Goal: Information Seeking & Learning: Learn about a topic

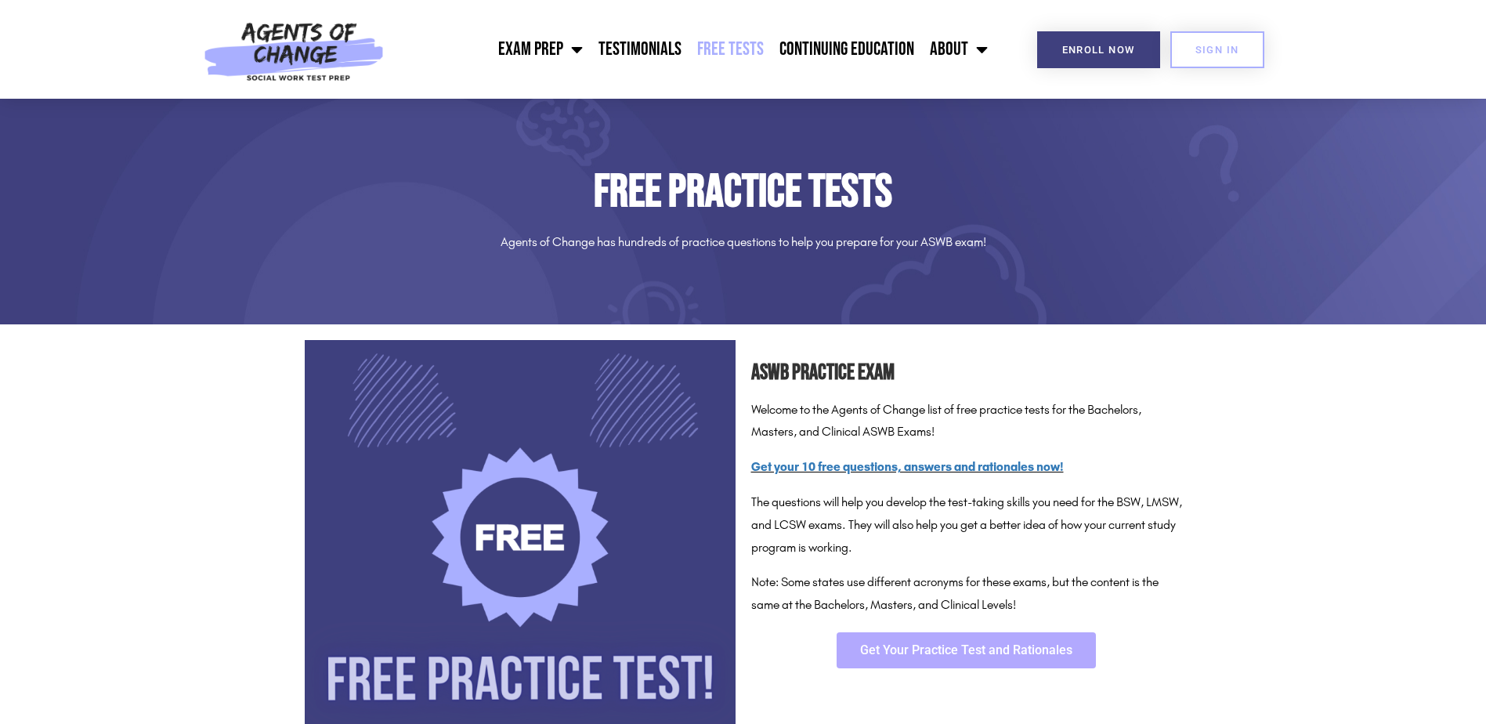
click at [1020, 658] on link "Get Your Practice Test and Rationales" at bounding box center [966, 650] width 259 height 36
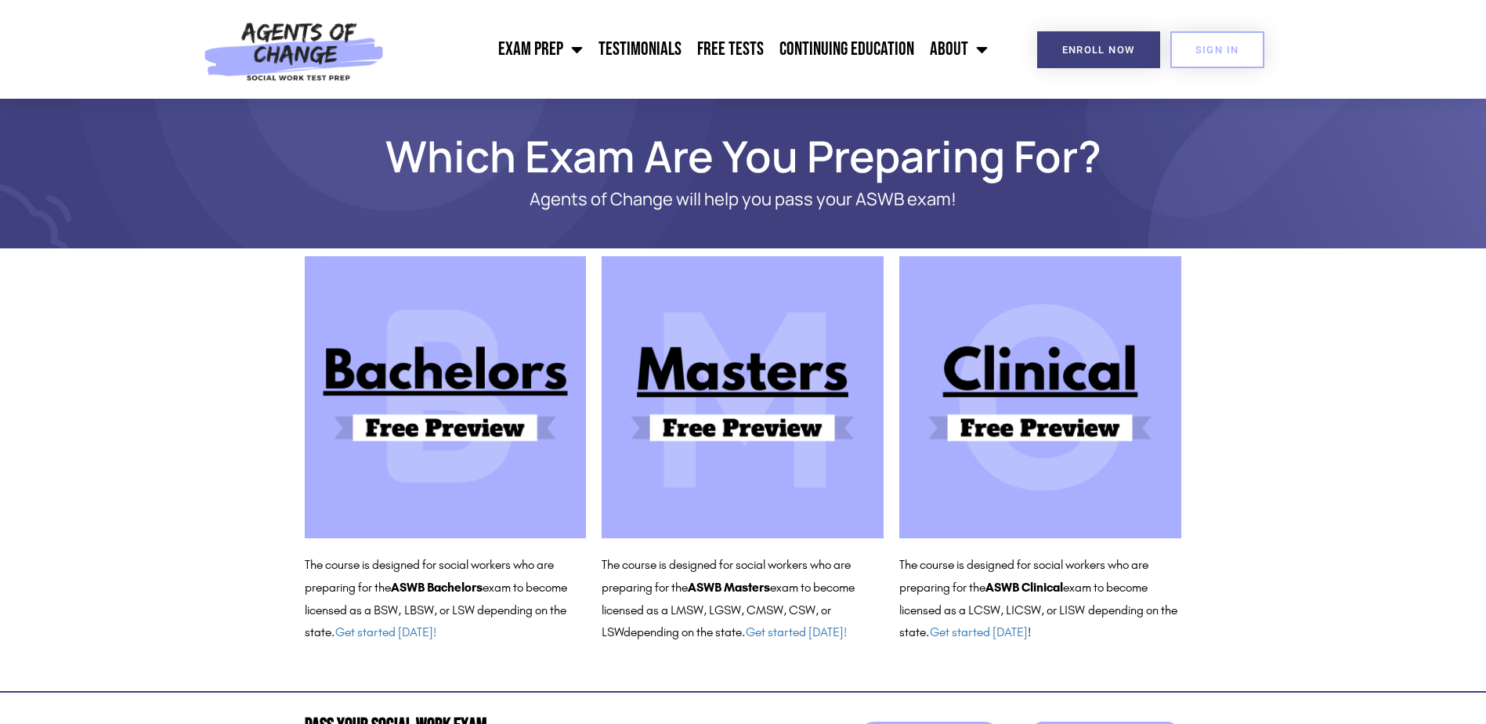
click at [1034, 360] on img at bounding box center [1040, 397] width 282 height 282
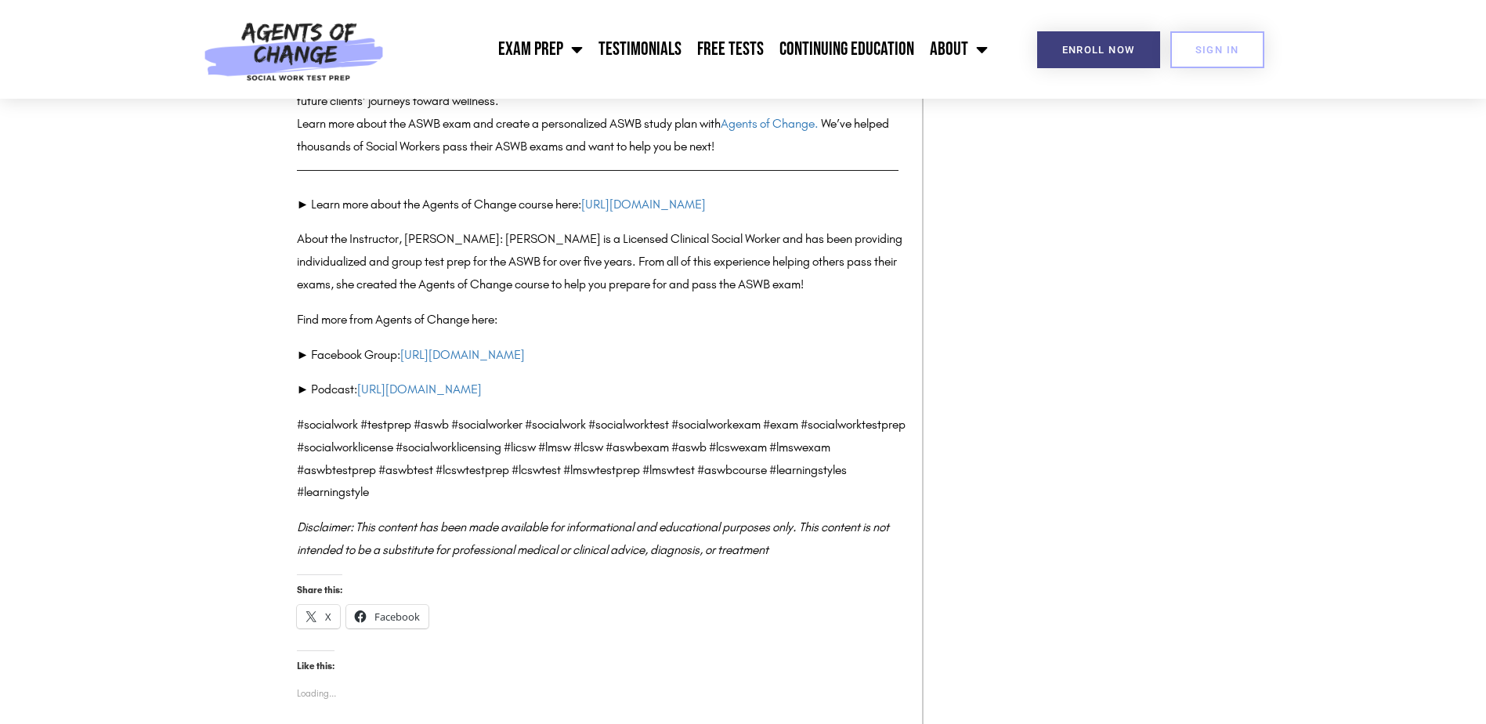
scroll to position [5955, 0]
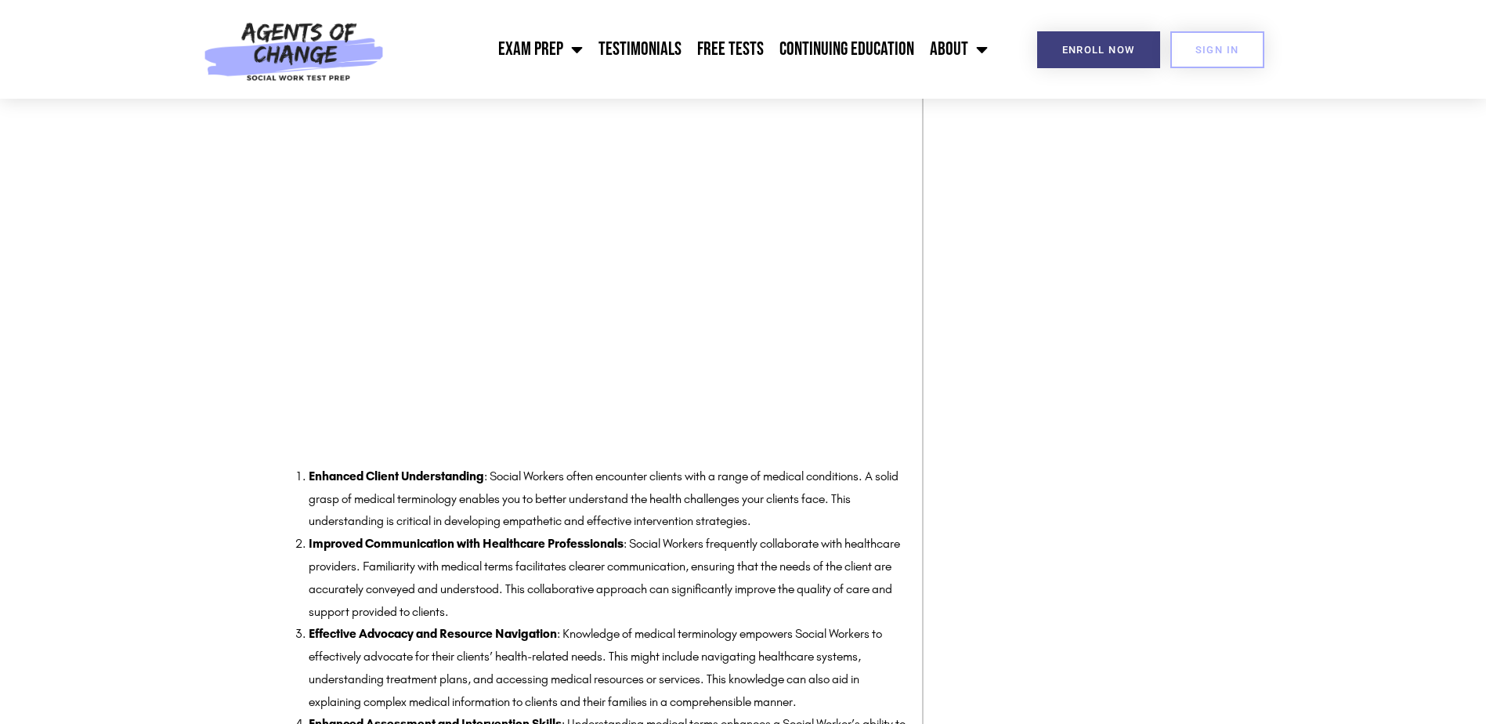
scroll to position [4388, 0]
